Goal: Task Accomplishment & Management: Manage account settings

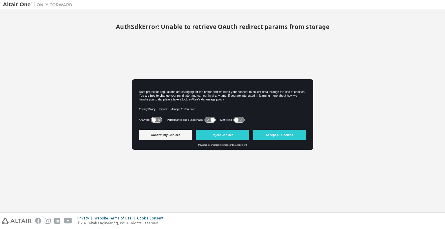
click at [98, 124] on div "AuthSdkError: Unable to retrieve OAuth redirect params from storage" at bounding box center [222, 110] width 439 height 197
drag, startPoint x: 213, startPoint y: 136, endPoint x: 242, endPoint y: 156, distance: 35.0
click at [213, 136] on button "Reject Cookies" at bounding box center [222, 135] width 53 height 10
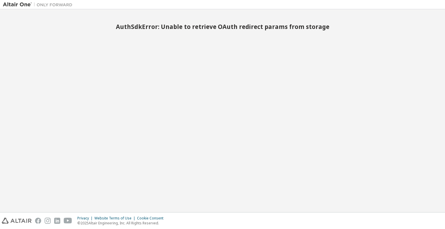
drag, startPoint x: 90, startPoint y: 55, endPoint x: 29, endPoint y: 8, distance: 77.8
click at [89, 55] on div "AuthSdkError: Unable to retrieve OAuth redirect params from storage" at bounding box center [222, 110] width 439 height 197
click at [21, 6] on img at bounding box center [39, 5] width 72 height 6
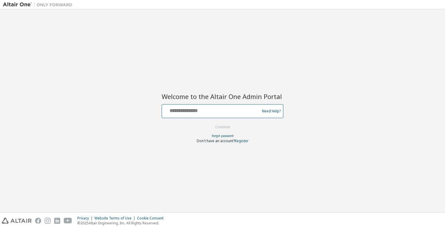
click at [191, 111] on input "text" at bounding box center [211, 110] width 95 height 8
type input "**********"
click at [209, 123] on button "Continue" at bounding box center [222, 127] width 27 height 9
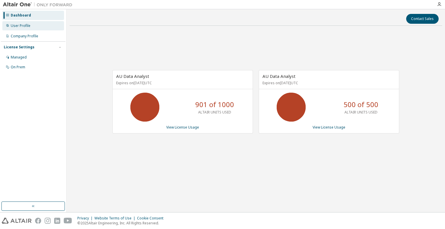
click at [24, 26] on div "User Profile" at bounding box center [21, 25] width 20 height 5
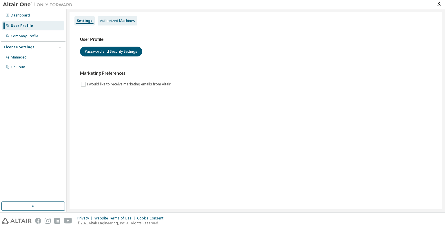
click at [125, 23] on div "Authorized Machines" at bounding box center [117, 21] width 35 height 5
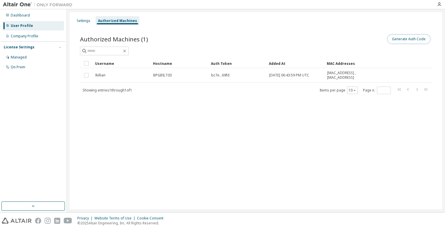
click at [401, 37] on button "Generate Auth Code" at bounding box center [408, 39] width 43 height 10
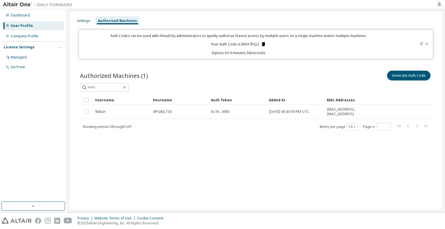
click at [263, 45] on icon at bounding box center [263, 44] width 3 height 4
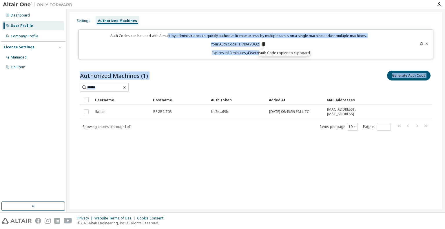
drag, startPoint x: 176, startPoint y: 50, endPoint x: 168, endPoint y: 34, distance: 17.7
click at [168, 34] on div "Settings Authorized Machines Auth Codes can be used with Almutil by administrat…" at bounding box center [255, 110] width 372 height 197
